Goal: Task Accomplishment & Management: Use online tool/utility

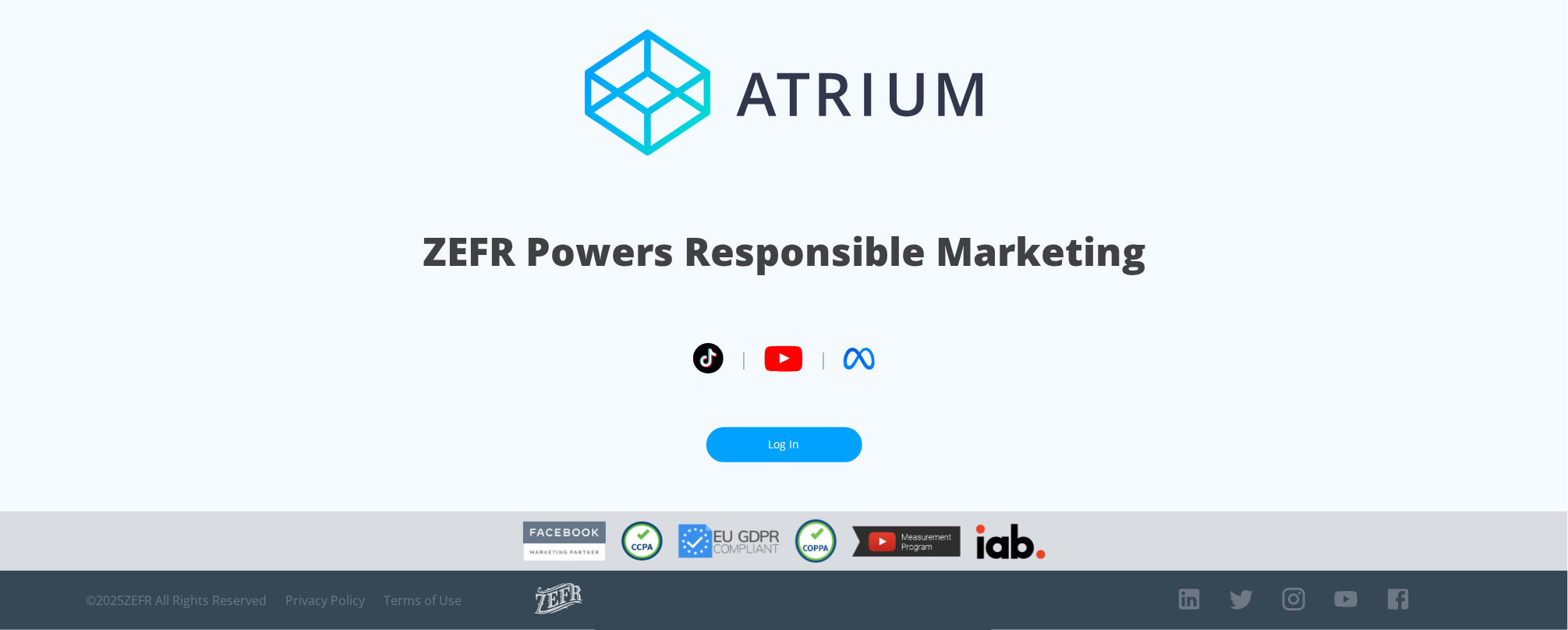
click at [774, 438] on link "Log In" at bounding box center [785, 444] width 156 height 35
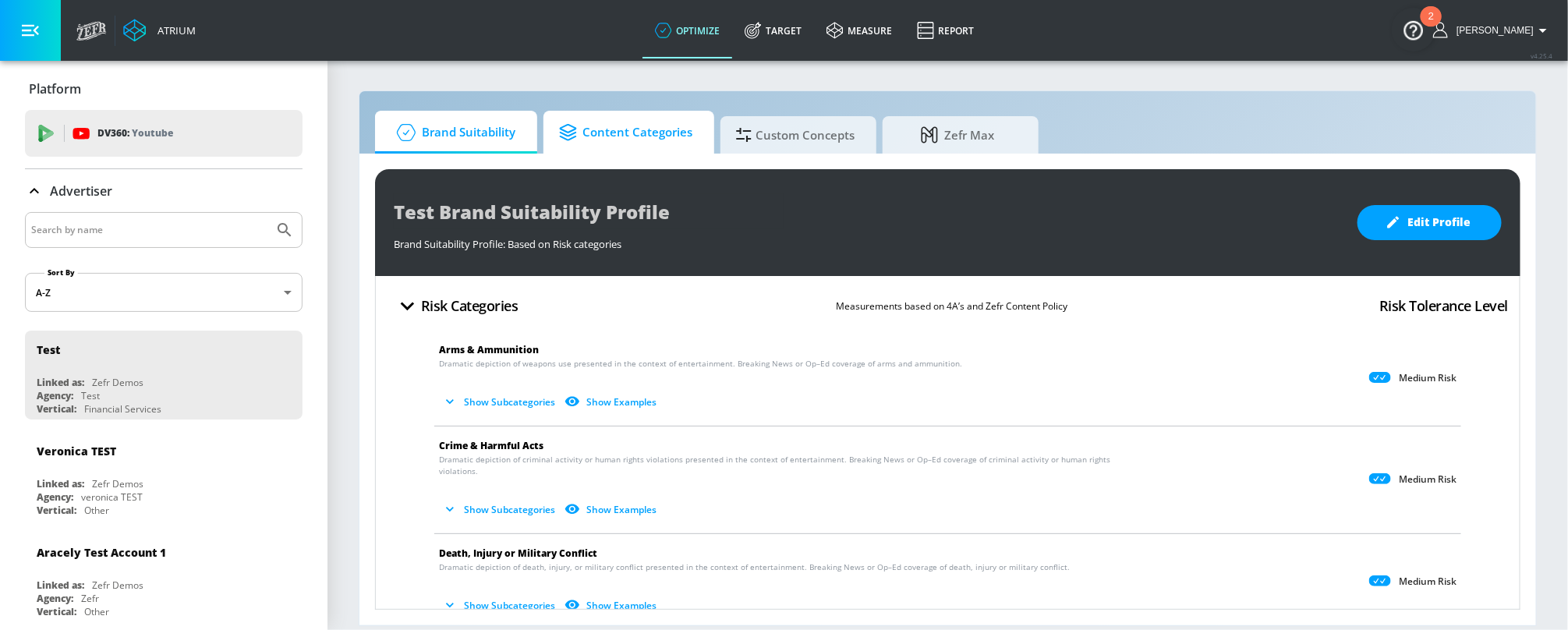
click at [643, 137] on span "Content Categories" at bounding box center [626, 133] width 133 height 38
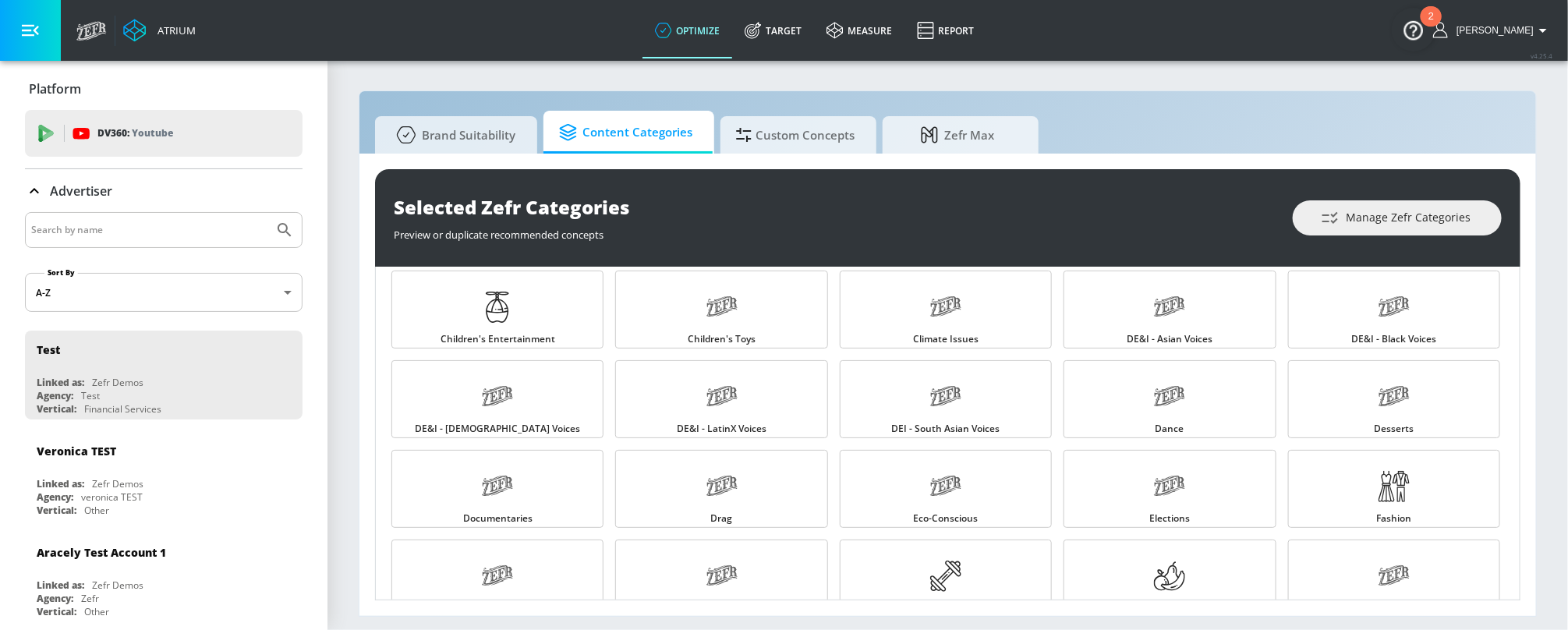
scroll to position [281, 0]
click at [818, 410] on link "DE&I - LatinX Voices" at bounding box center [721, 398] width 212 height 78
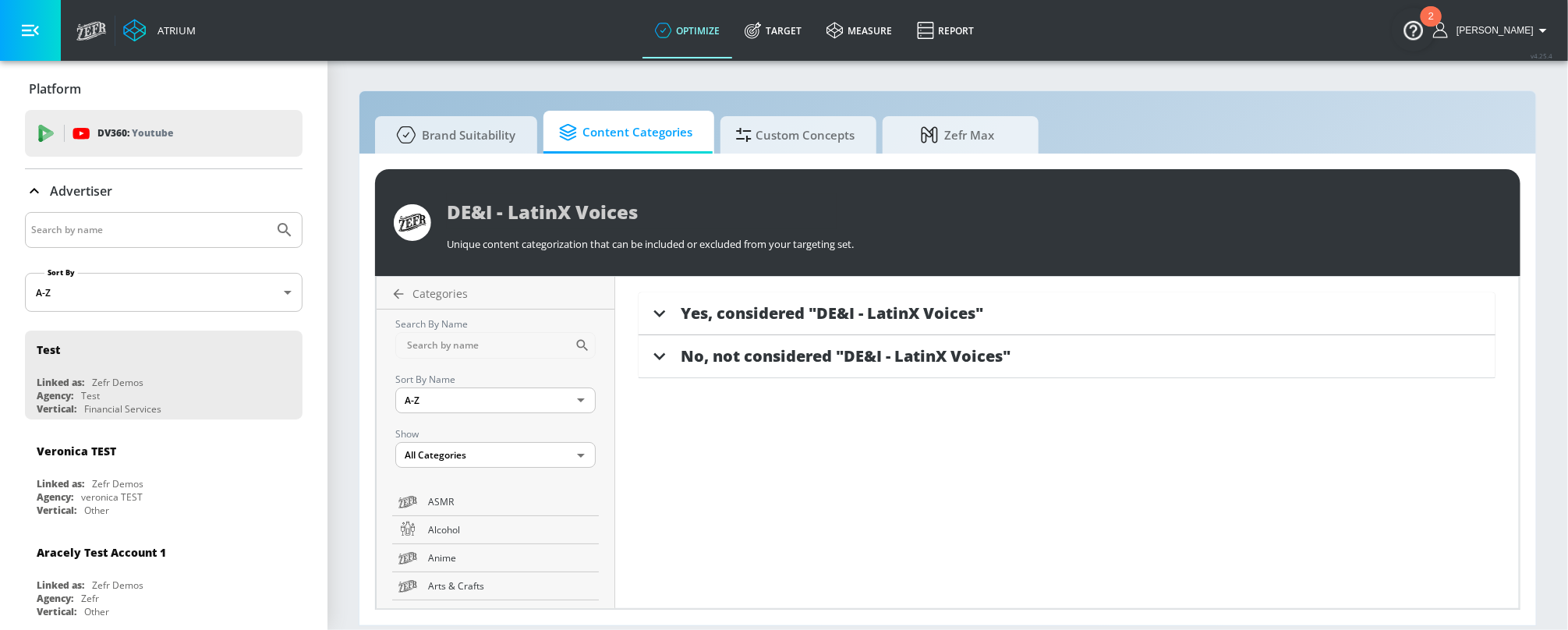
click at [781, 323] on div "Yes, considered "DE&I - LatinX Voices"" at bounding box center [1067, 313] width 857 height 43
click at [671, 361] on div at bounding box center [659, 369] width 42 height 42
click at [691, 298] on div "Yes, considered "DE&I - LatinX Voices"" at bounding box center [1067, 313] width 857 height 43
click at [690, 312] on span "Yes, considered "DE&I - LatinX Voices"" at bounding box center [832, 313] width 302 height 21
